Goal: Task Accomplishment & Management: Complete application form

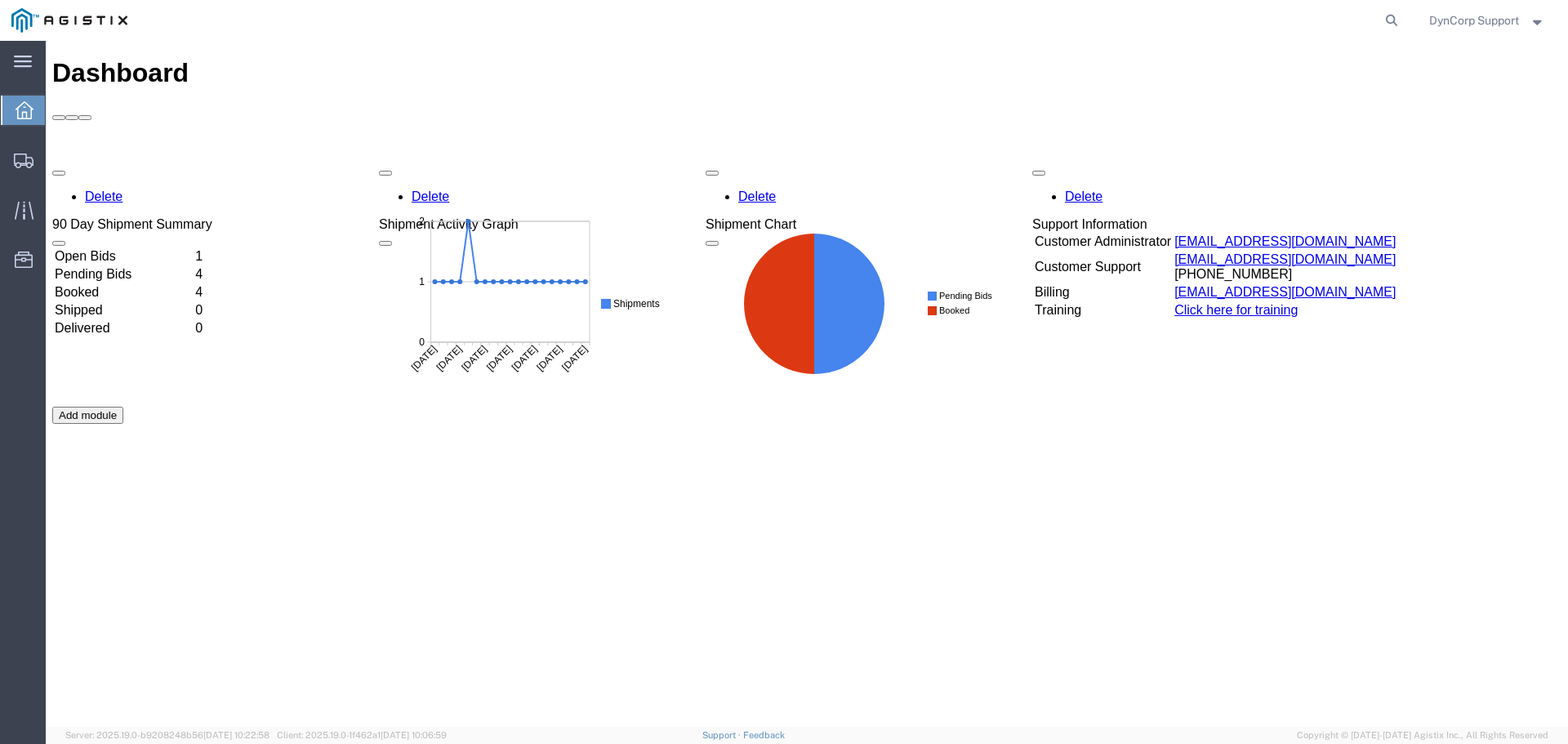
click at [108, 249] on td "Open Bids" at bounding box center [123, 256] width 139 height 16
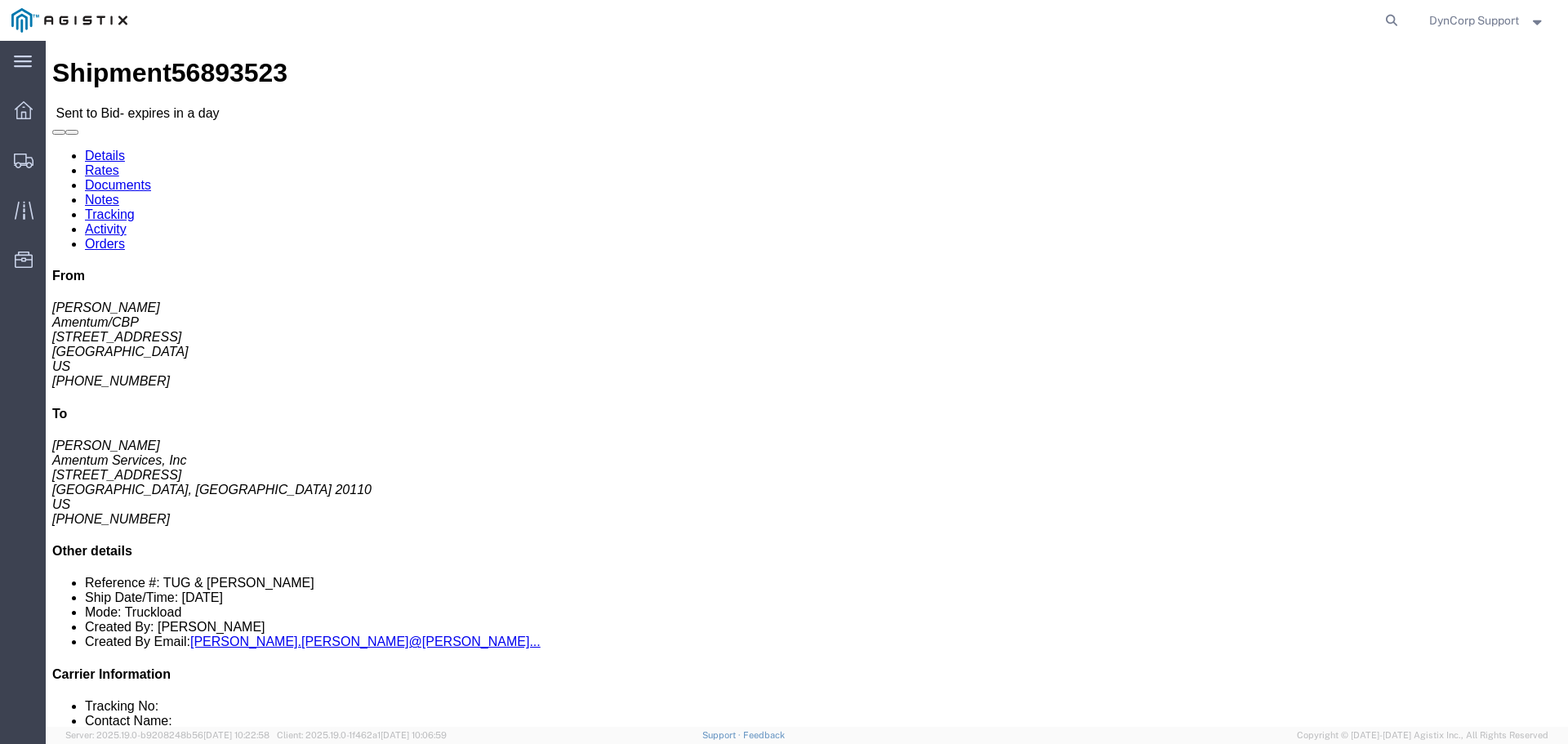
click button "button"
click link "Documents"
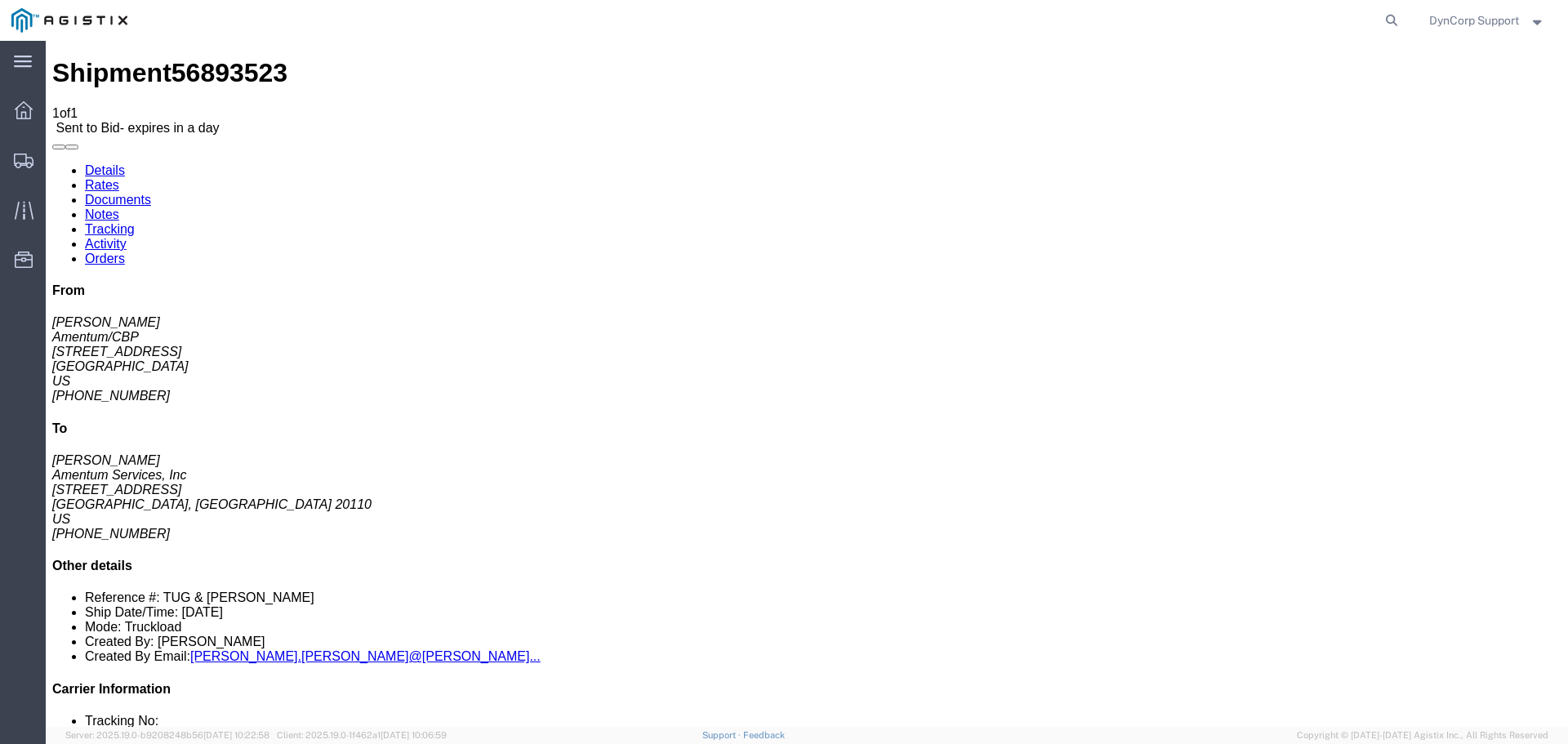
click at [119, 207] on link "Notes" at bounding box center [102, 214] width 34 height 14
click at [85, 163] on link "Details" at bounding box center [105, 170] width 40 height 14
click button "button"
click icon "button"
click span "56893523"
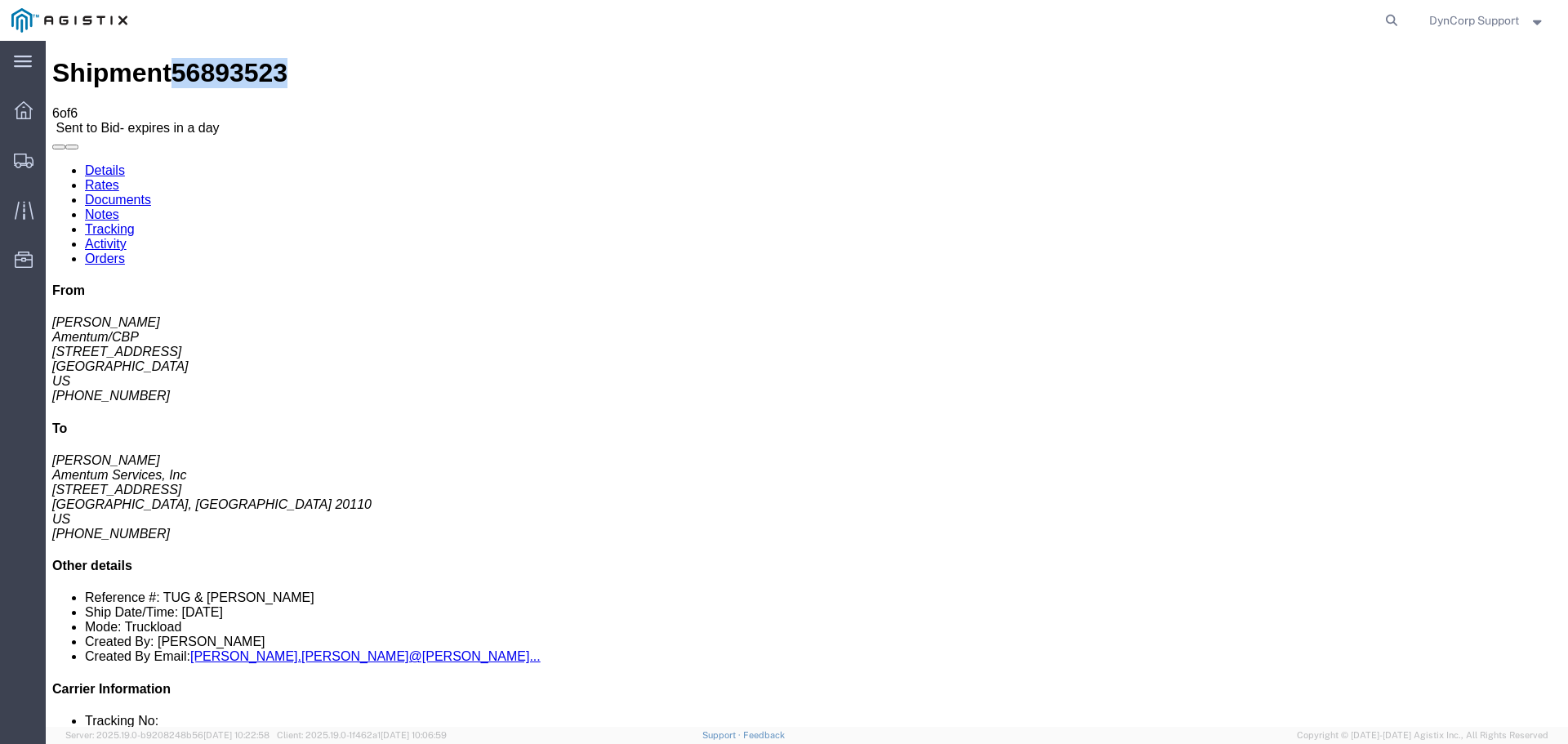
click span "56893523"
copy span "56893523"
click link "Notes"
click at [151, 192] on link "Documents" at bounding box center [118, 199] width 66 height 14
click at [119, 178] on link "Rates" at bounding box center [102, 185] width 34 height 14
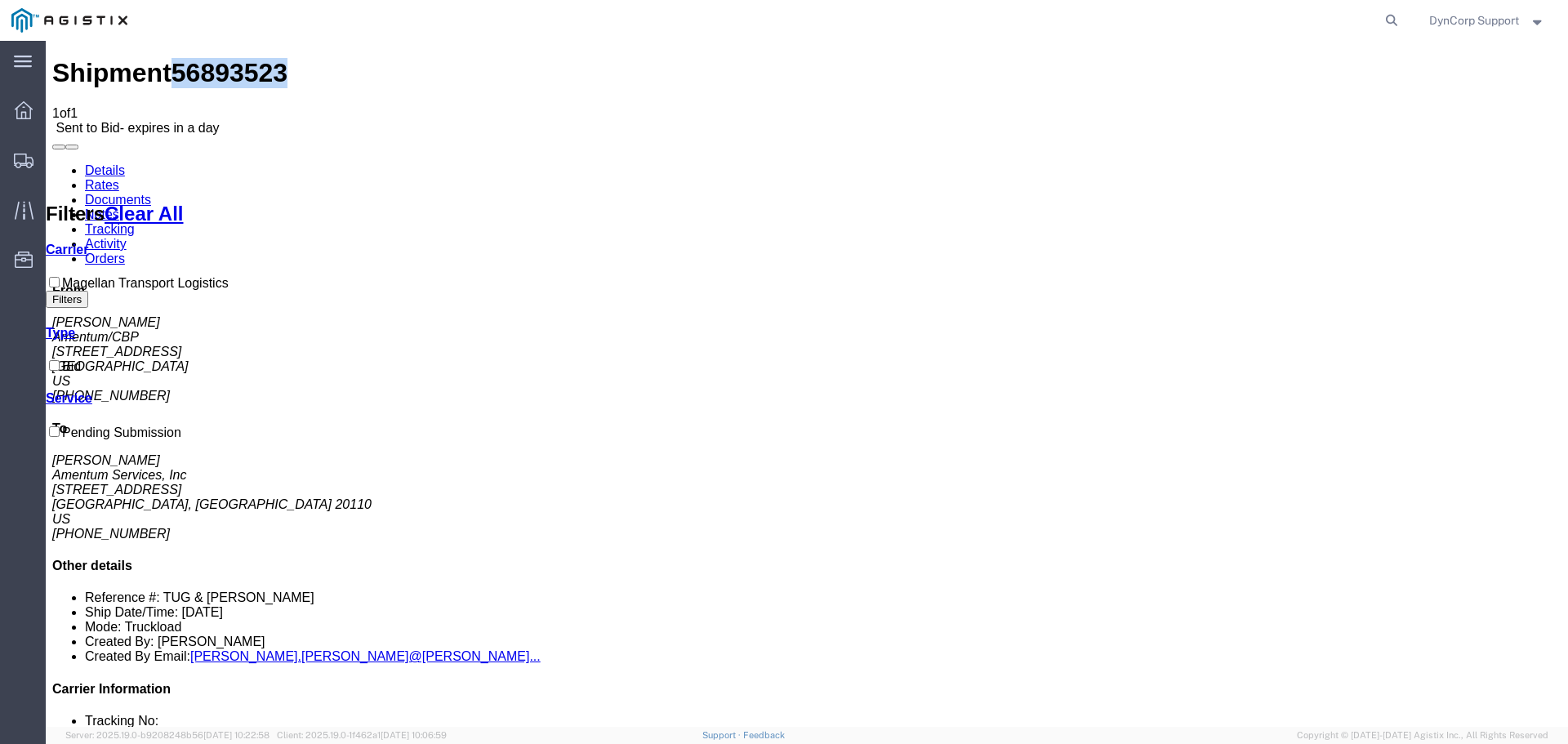
click at [99, 163] on link "Details" at bounding box center [105, 170] width 40 height 14
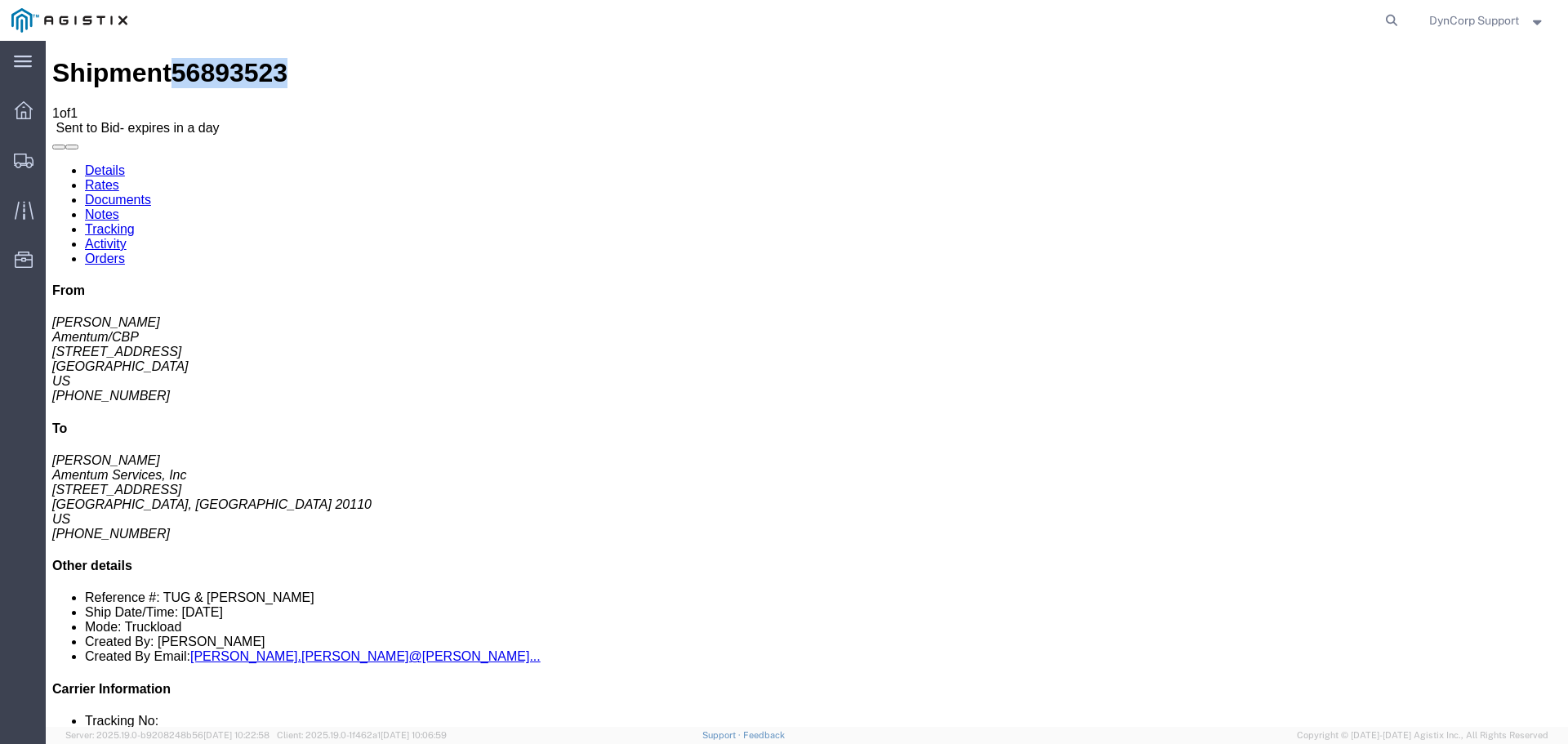
click span "56893523"
click div "Shipment Detail Ship From Amentum/CBP ([PERSON_NAME]) [GEOGRAPHIC_DATA] [STREET…"
click button "button"
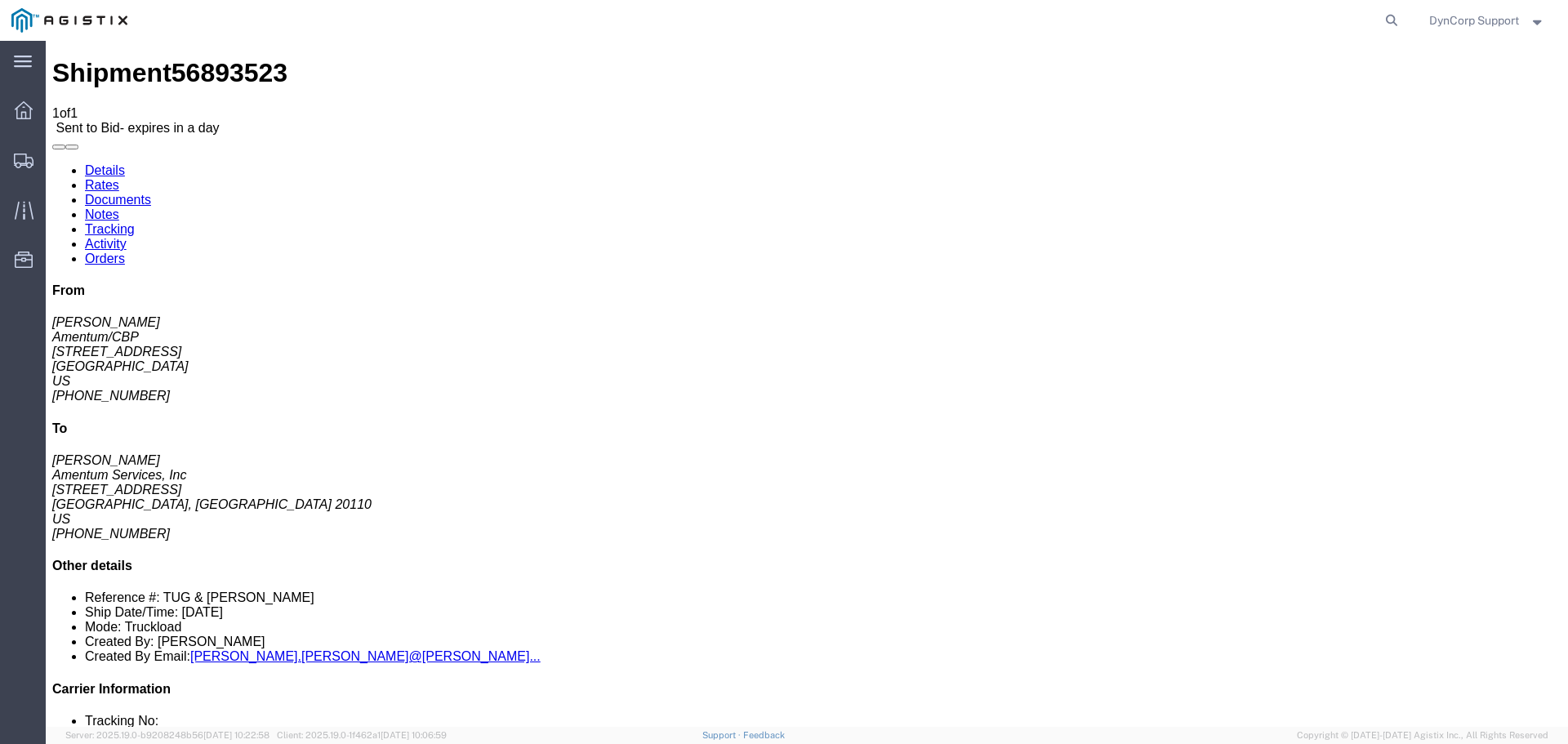
click link "Notes"
click at [108, 163] on link "Details" at bounding box center [105, 170] width 40 height 14
click link "Enter / Modify Bid"
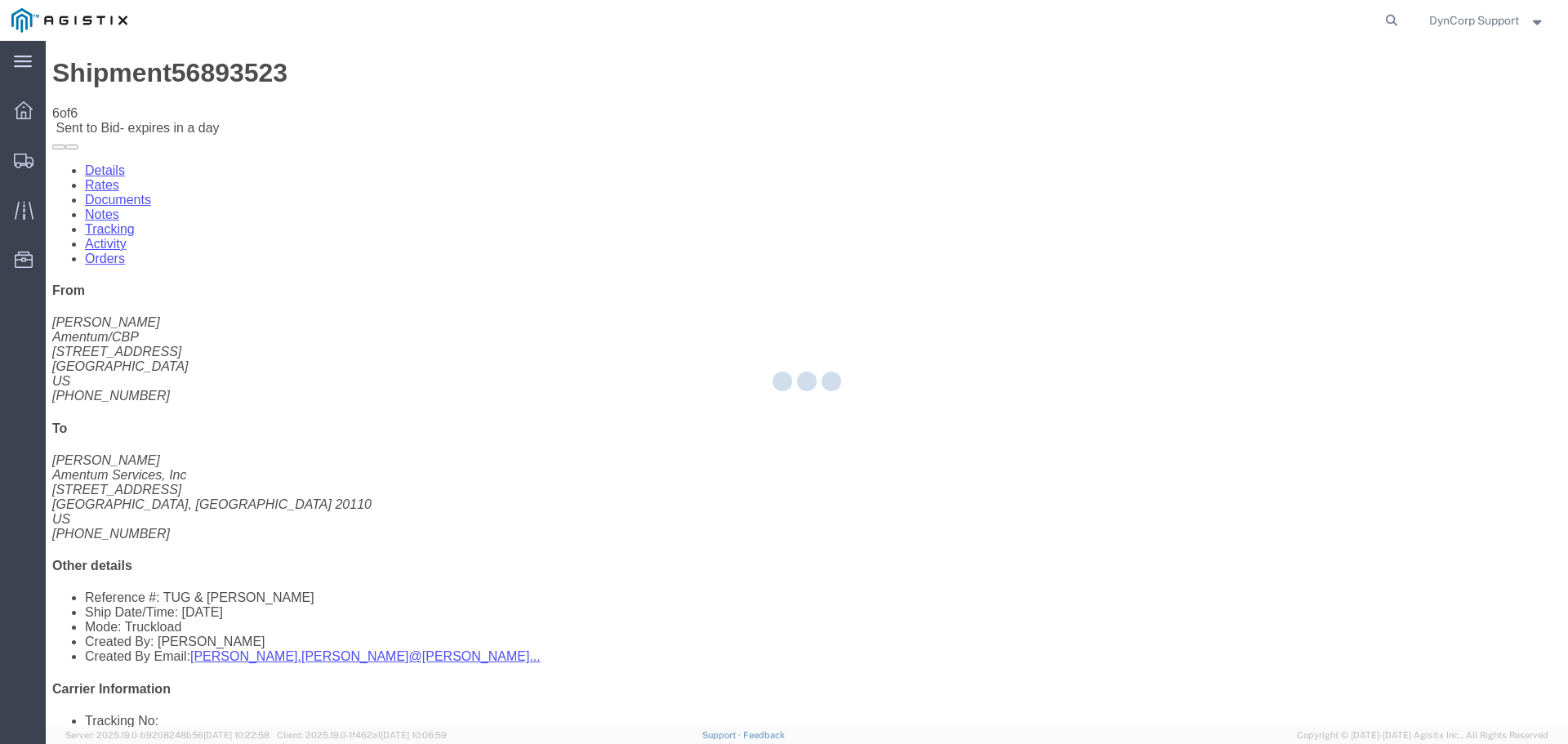
select select "3603"
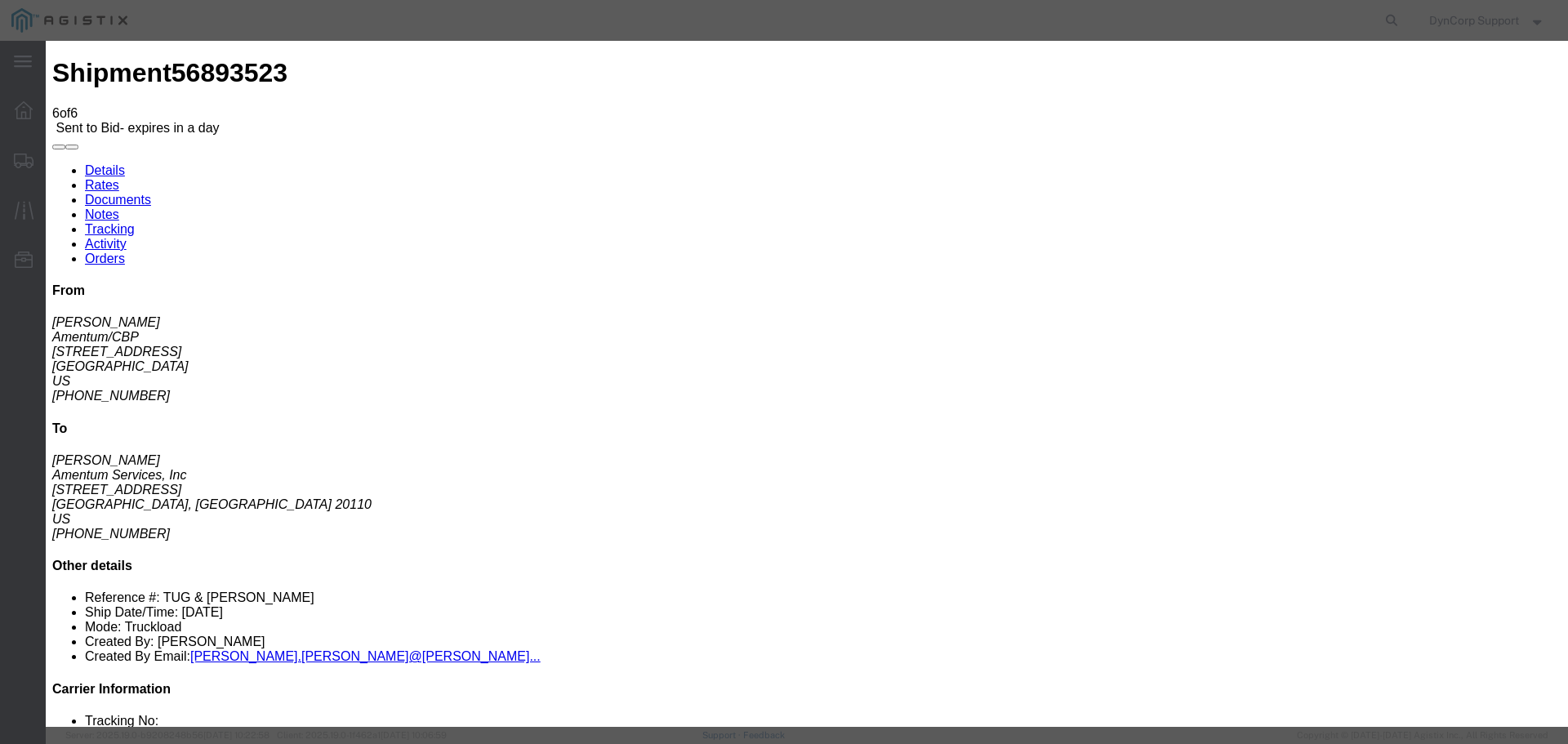
click input "text"
drag, startPoint x: 496, startPoint y: 182, endPoint x: 521, endPoint y: 191, distance: 26.6
click input "text"
paste input "56893523"
type input "56893523"
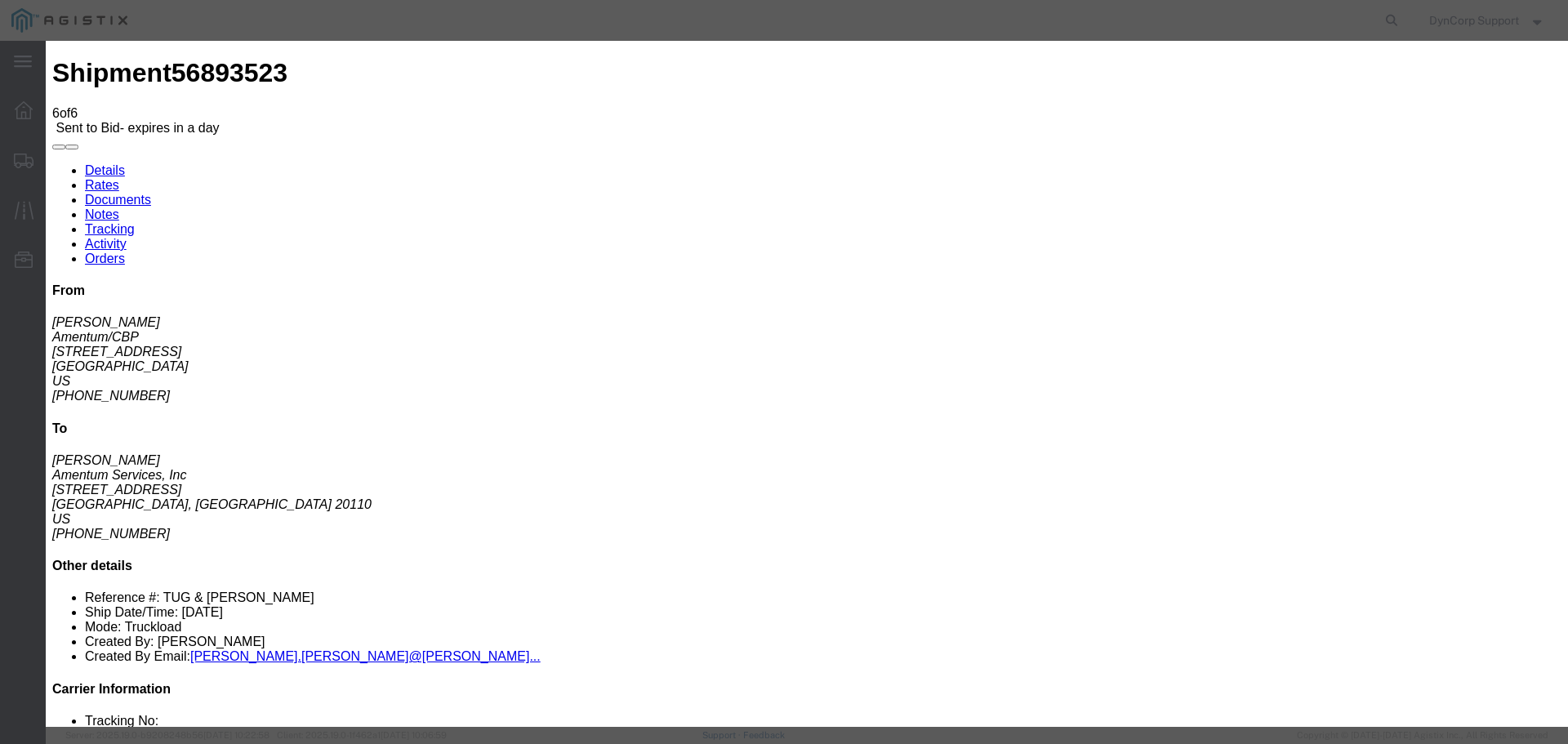
click select "Select LTL 5+ Day LTL Economy 3 - 5 Day Less than Truckload TL Standard 3 - 5 D…"
select select "29547"
click select "Select LTL 5+ Day LTL Economy 3 - 5 Day Less than Truckload TL Standard 3 - 5 D…"
click input "text"
paste input "56893523"
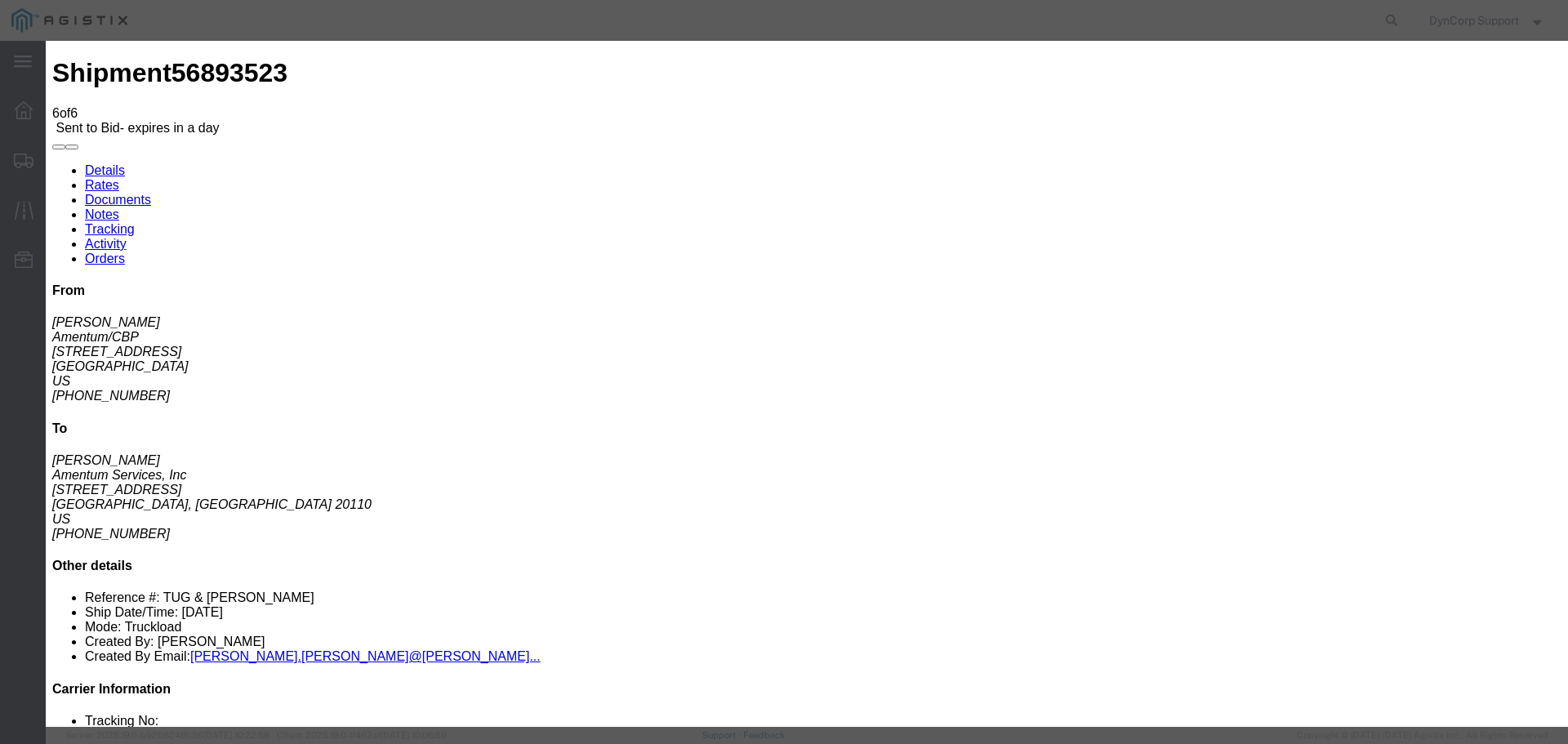
type input "56893523"
click select "Select Air Less than Truckload Multi-Leg Ocean Freight Rail Small Parcel Truckl…"
select select "TL"
click select "Select Air Less than Truckload Multi-Leg Ocean Freight Rail Small Parcel Truckl…"
click input "number"
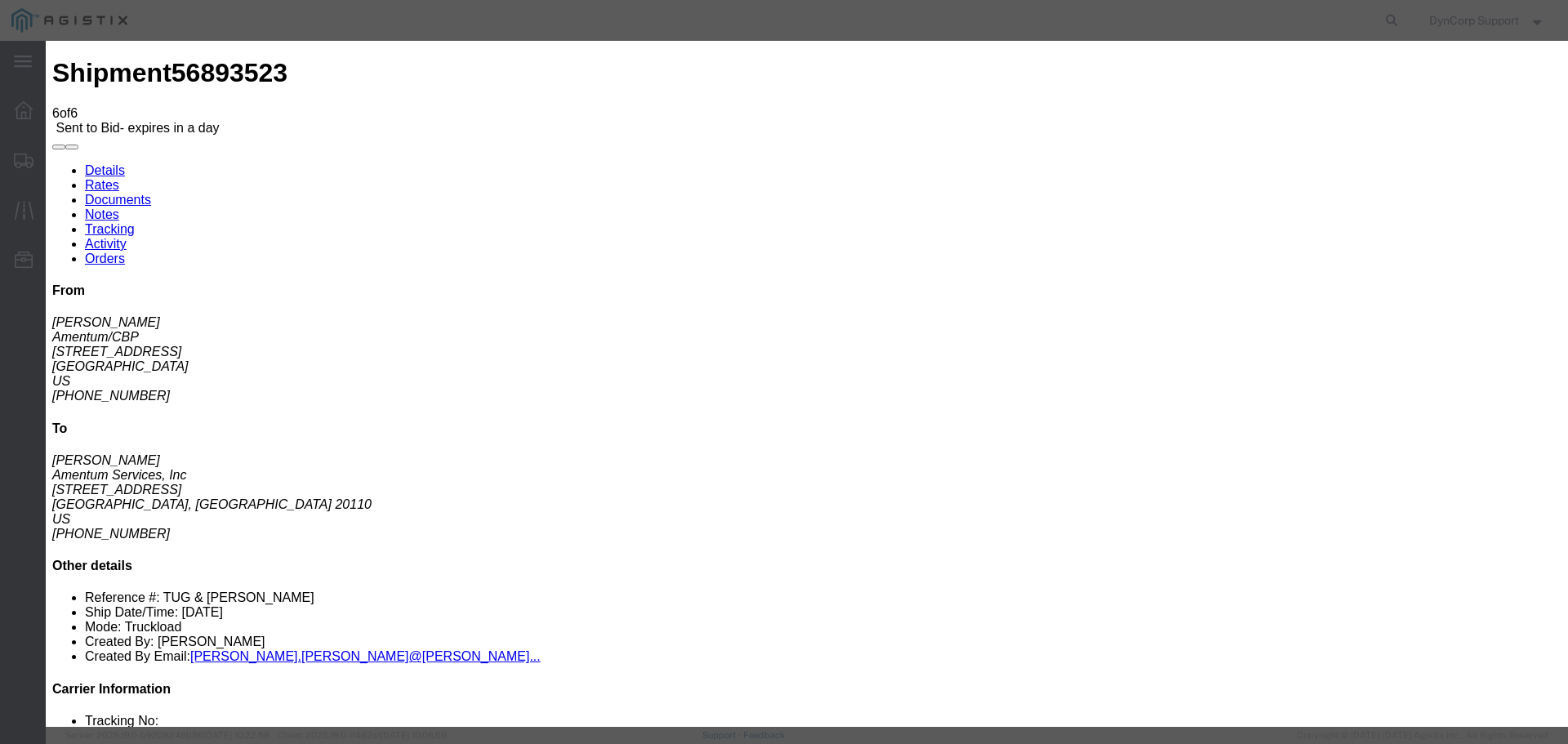
type input "3400"
click button "Submit"
